Goal: Find contact information: Find contact information

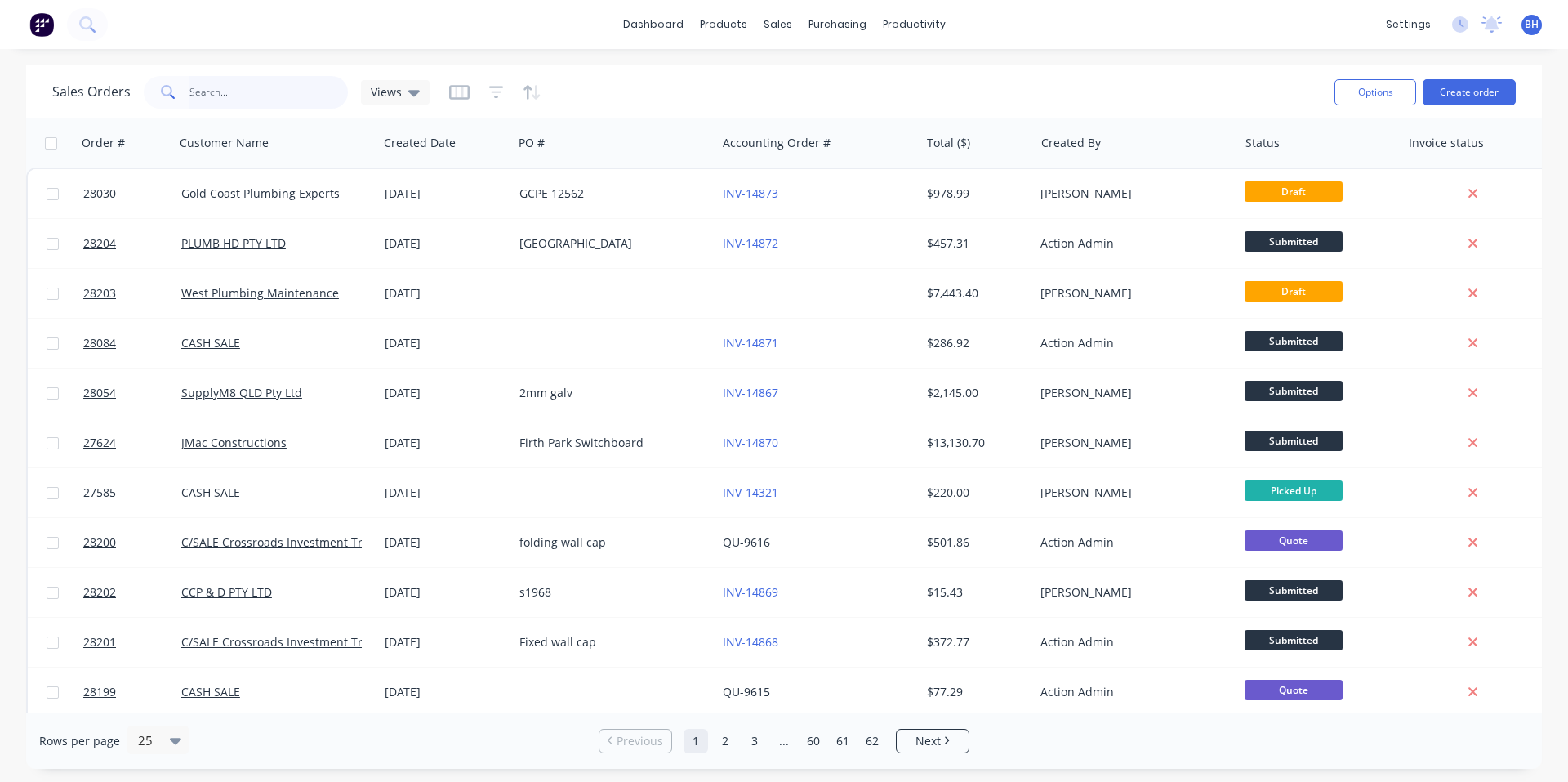
click at [233, 88] on input "text" at bounding box center [269, 92] width 159 height 33
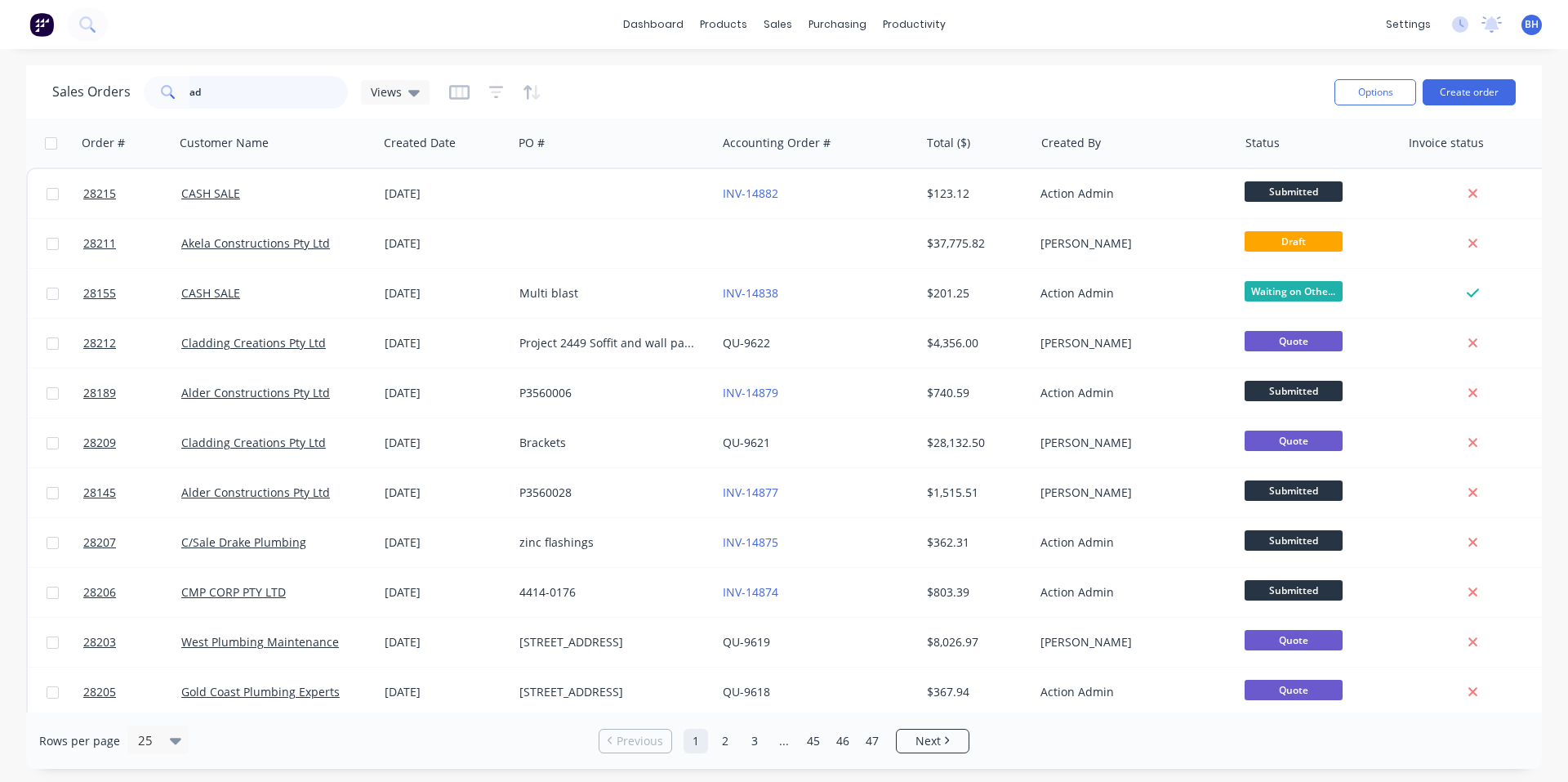
click at [257, 99] on input "ad" at bounding box center [269, 92] width 159 height 33
type input "[PERSON_NAME] SPR"
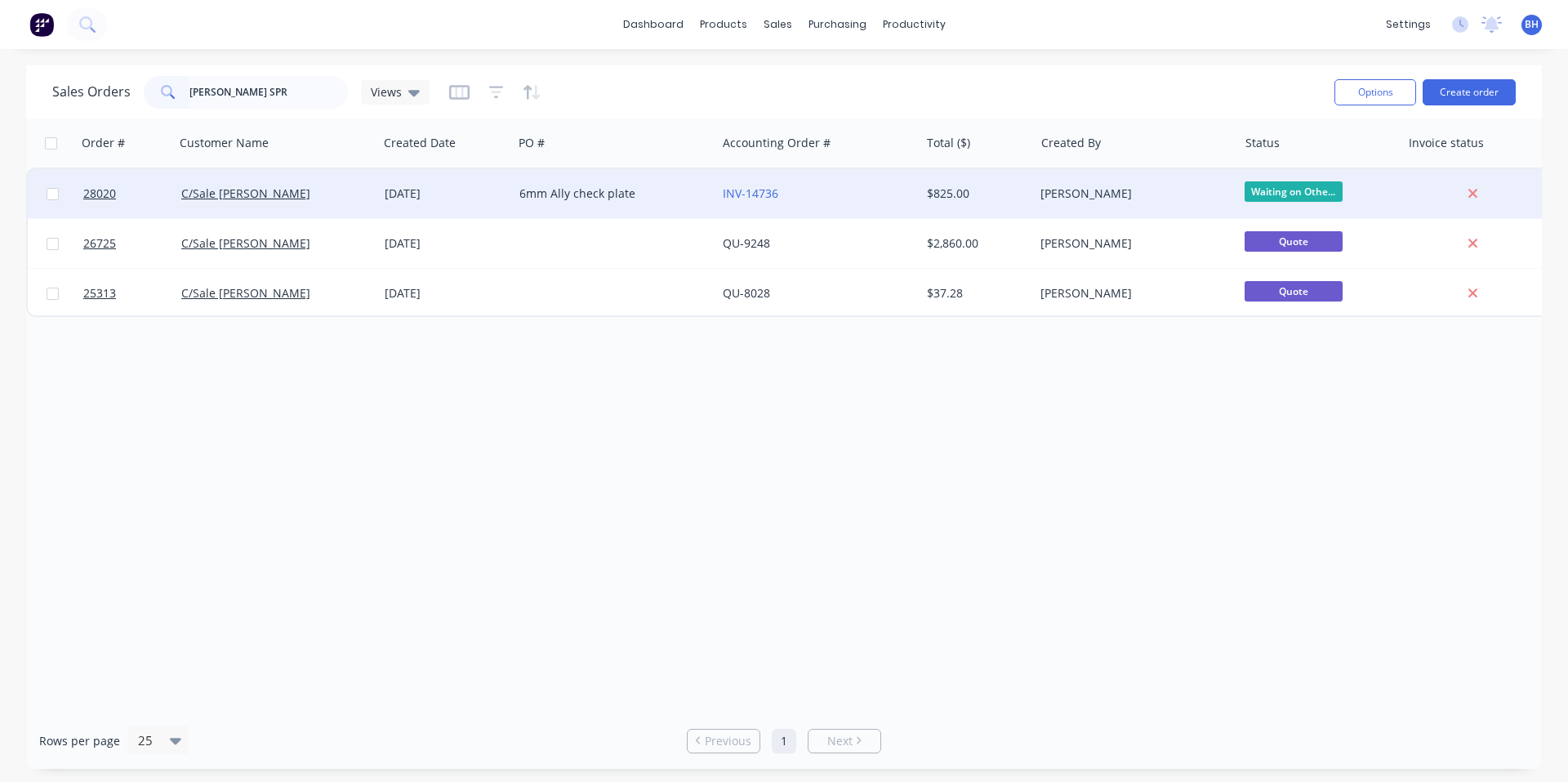
click at [321, 198] on div "C/Sale [PERSON_NAME]" at bounding box center [271, 193] width 181 height 16
click at [268, 196] on link "C/Sale [PERSON_NAME]" at bounding box center [246, 193] width 129 height 15
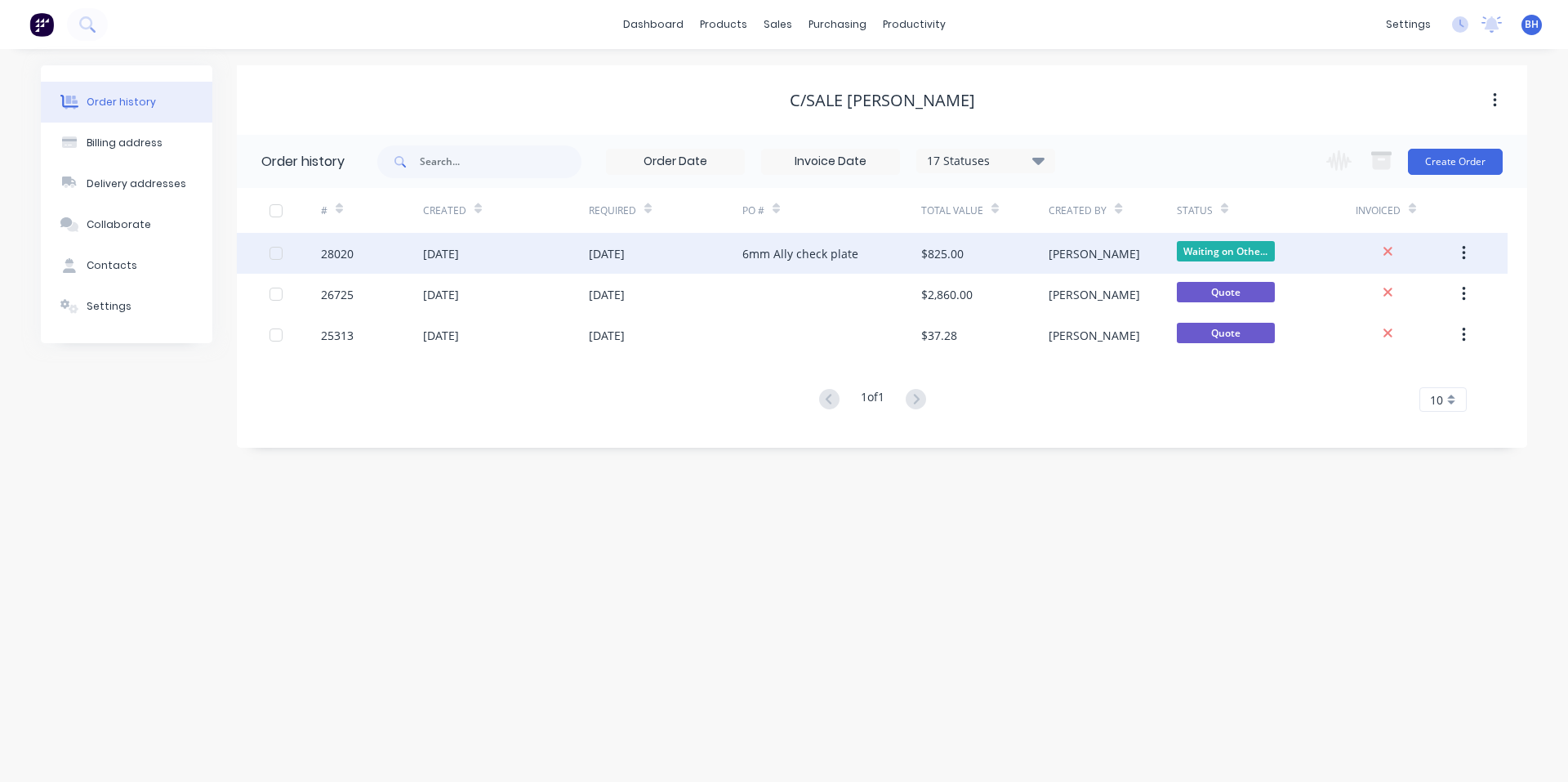
click at [338, 249] on div "28020" at bounding box center [338, 254] width 33 height 17
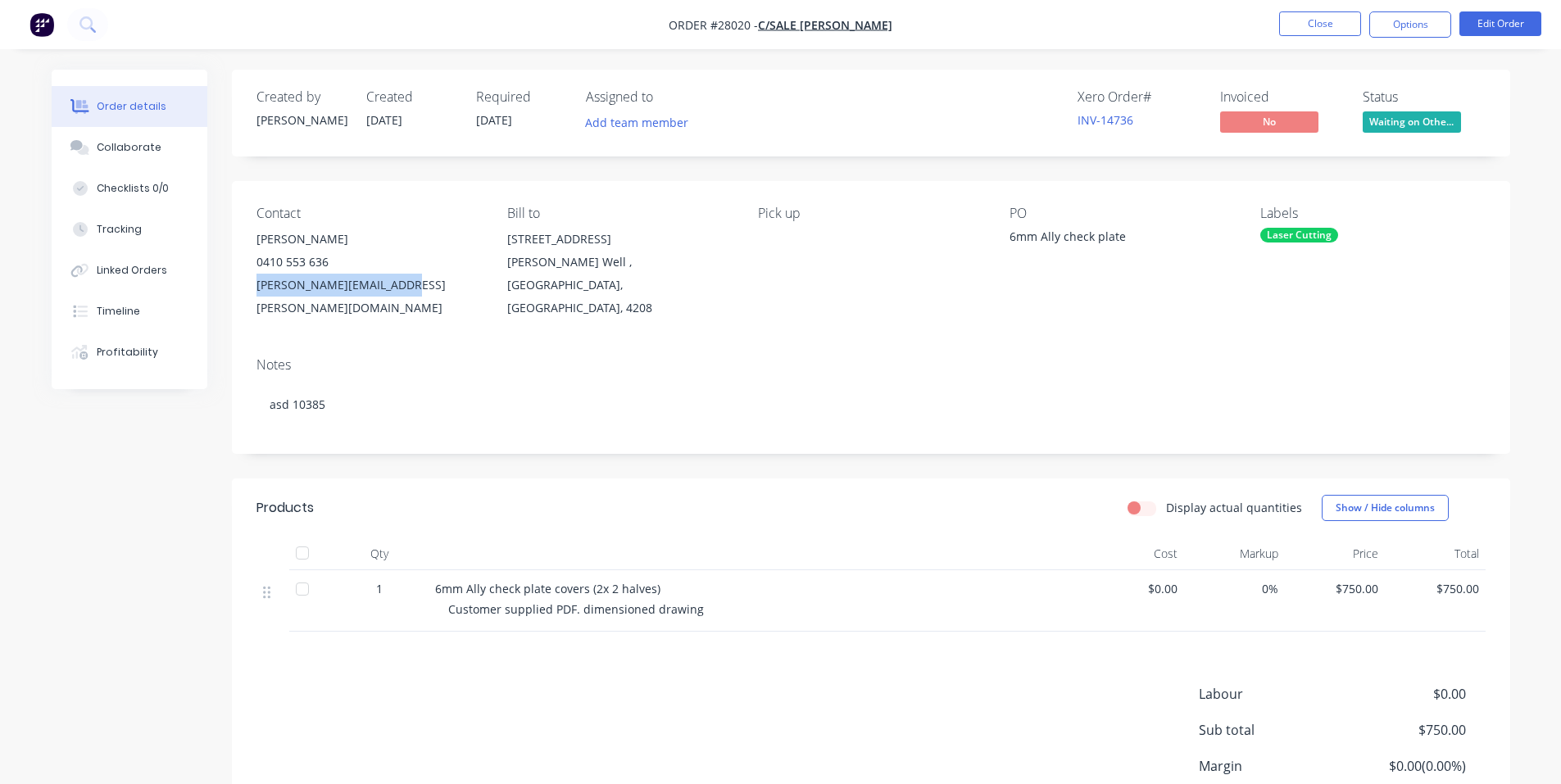
drag, startPoint x: 421, startPoint y: 285, endPoint x: 257, endPoint y: 286, distance: 164.0
click at [257, 286] on div "[PERSON_NAME][EMAIL_ADDRESS][PERSON_NAME][DOMAIN_NAME]" at bounding box center [369, 296] width 224 height 46
copy div "[PERSON_NAME][EMAIL_ADDRESS][PERSON_NAME][DOMAIN_NAME]"
